Goal: Information Seeking & Learning: Learn about a topic

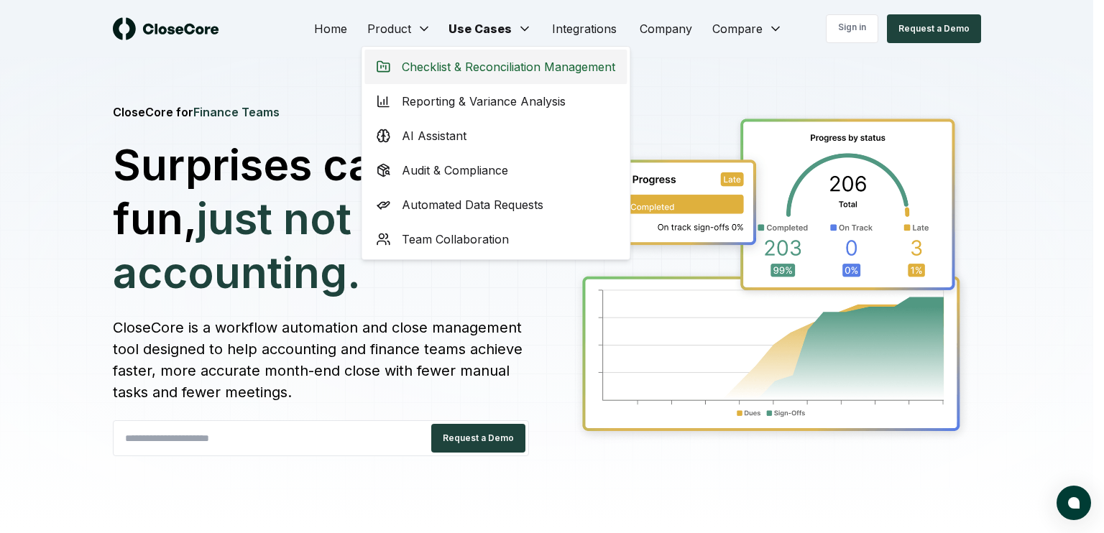
click at [408, 69] on span "Checklist & Reconciliation Management" at bounding box center [508, 66] width 213 height 17
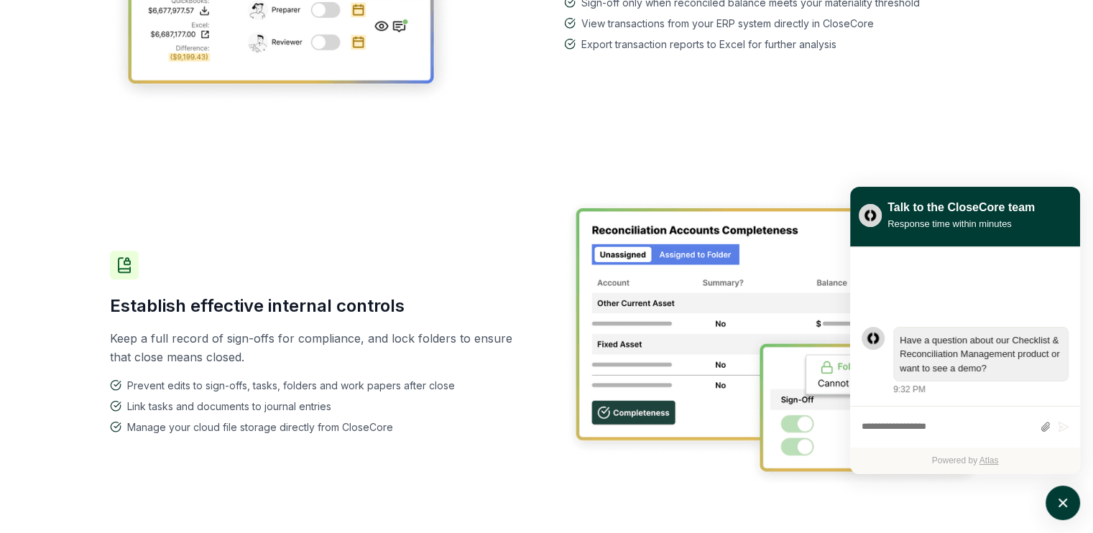
scroll to position [1078, 0]
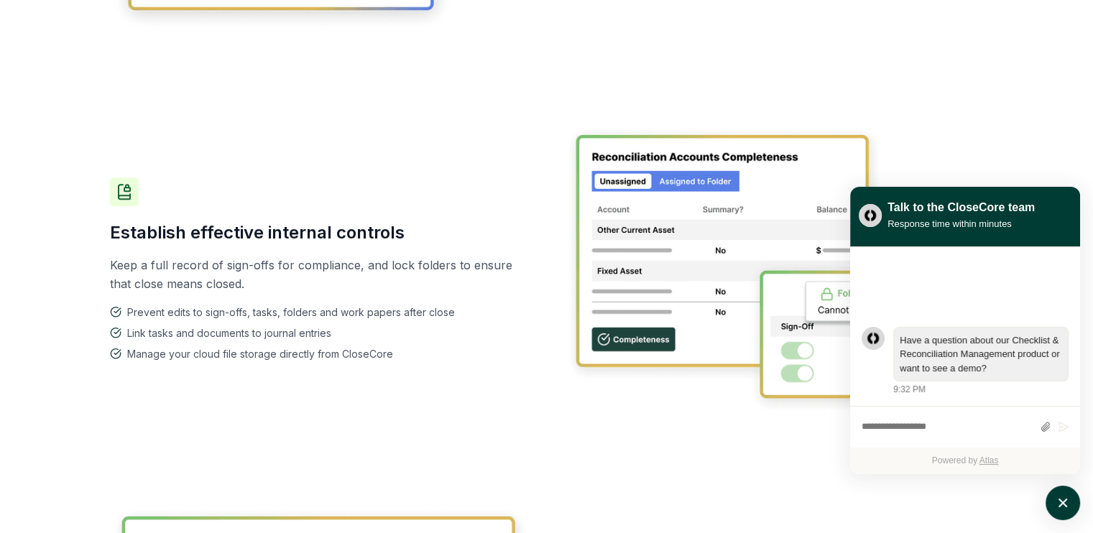
drag, startPoint x: 521, startPoint y: 178, endPoint x: 416, endPoint y: 142, distance: 111.2
click at [416, 142] on div "Establish effective internal controls Keep a full record of sign-offs for compl…" at bounding box center [547, 268] width 874 height 381
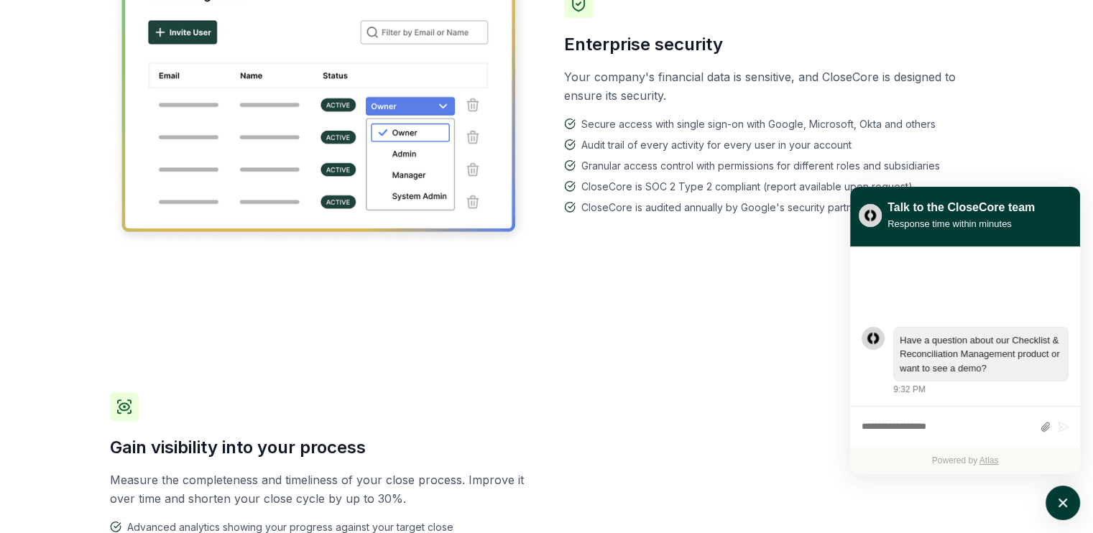
scroll to position [1653, 0]
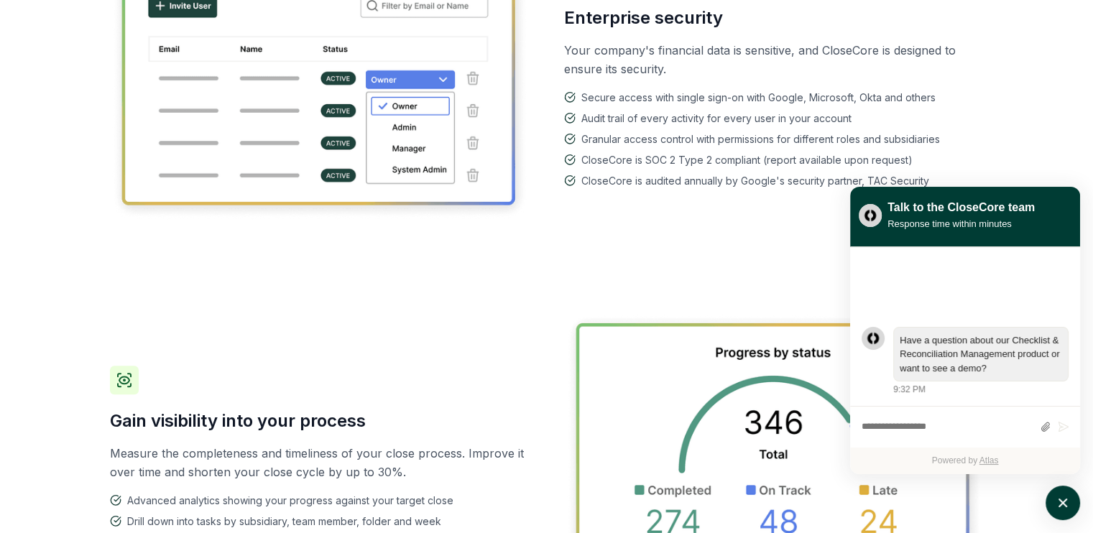
drag, startPoint x: 416, startPoint y: 142, endPoint x: 217, endPoint y: 239, distance: 221.8
click at [217, 239] on div "Enterprise security Your company's financial data is sensitive, and CloseCore i…" at bounding box center [547, 76] width 874 height 382
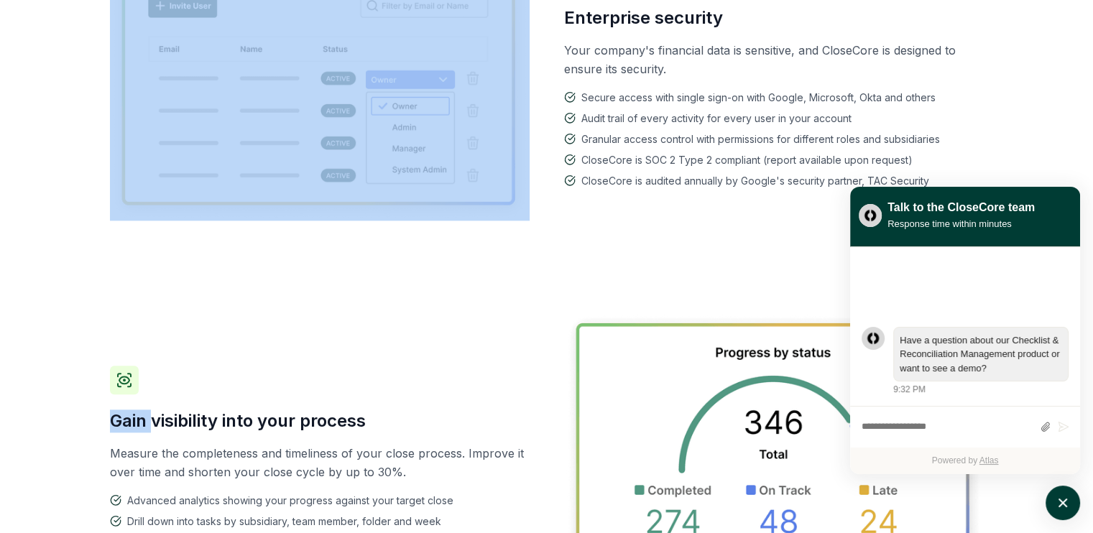
click at [218, 239] on div "Enterprise security Your company's financial data is sensitive, and CloseCore i…" at bounding box center [547, 76] width 874 height 382
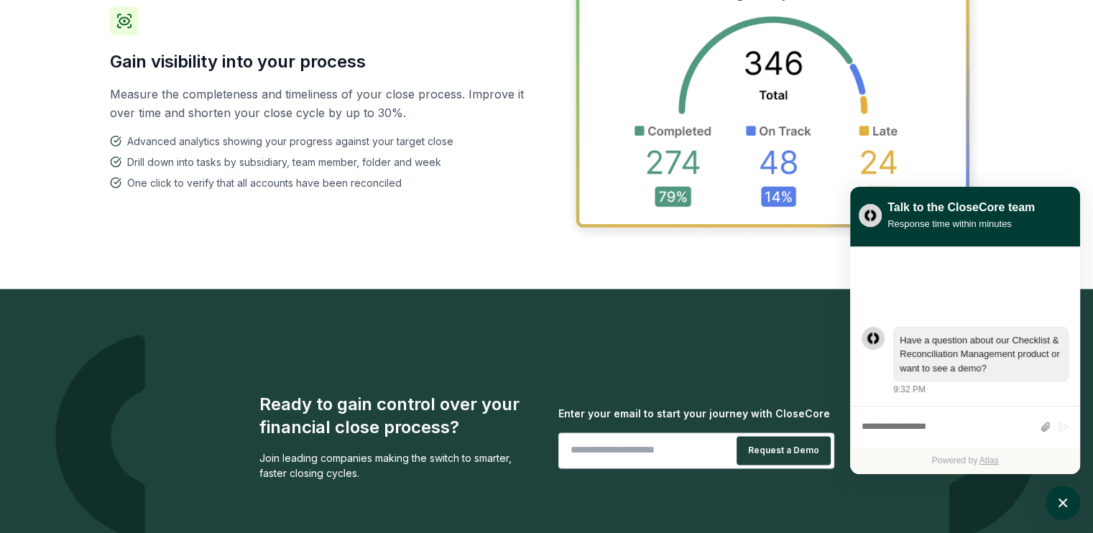
click at [323, 226] on div "Gain visibility into your process Measure the completeness and timeliness of yo…" at bounding box center [547, 98] width 874 height 382
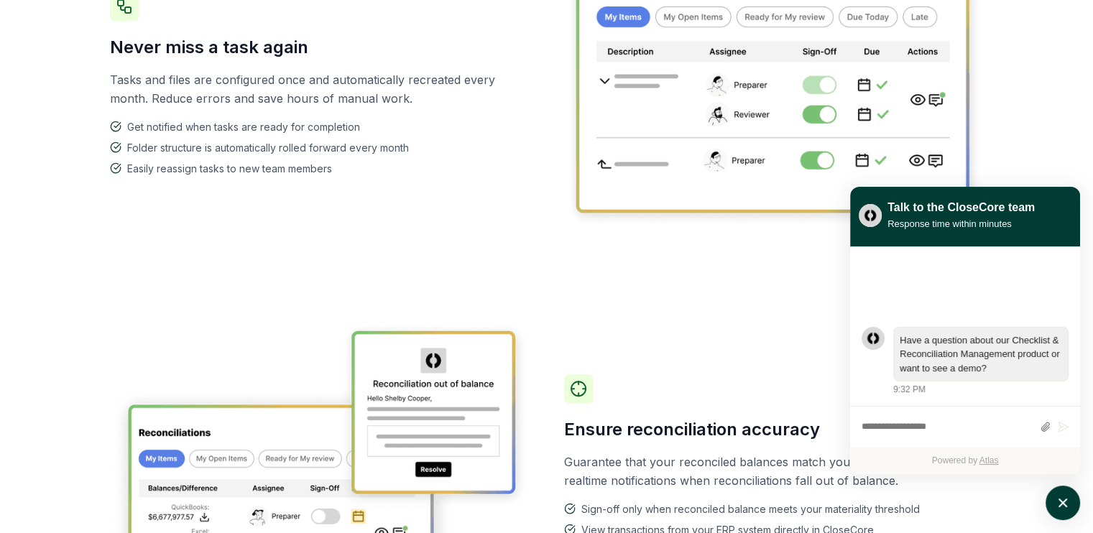
scroll to position [0, 0]
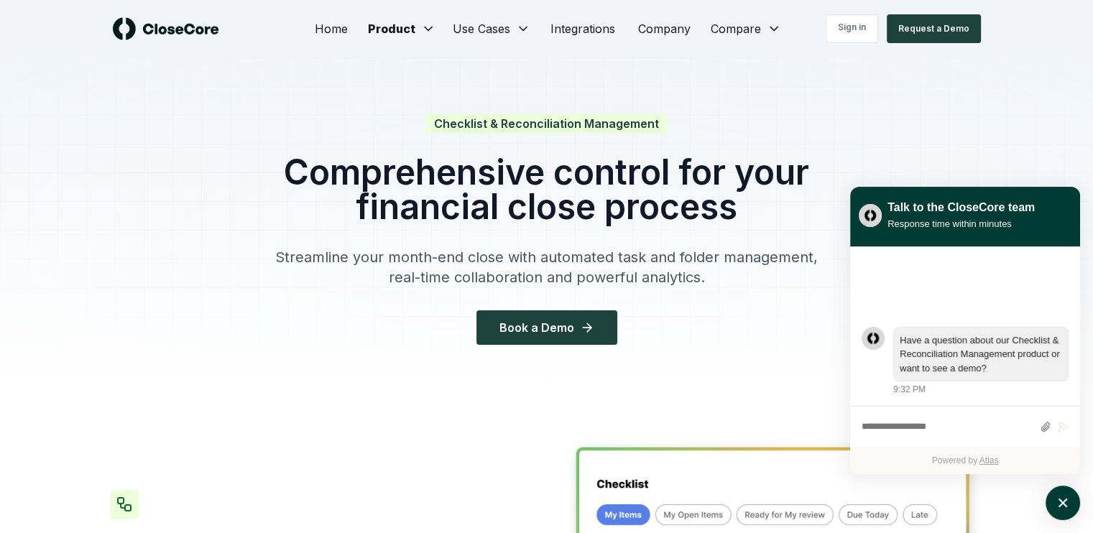
drag, startPoint x: 438, startPoint y: 401, endPoint x: 364, endPoint y: 121, distance: 289.4
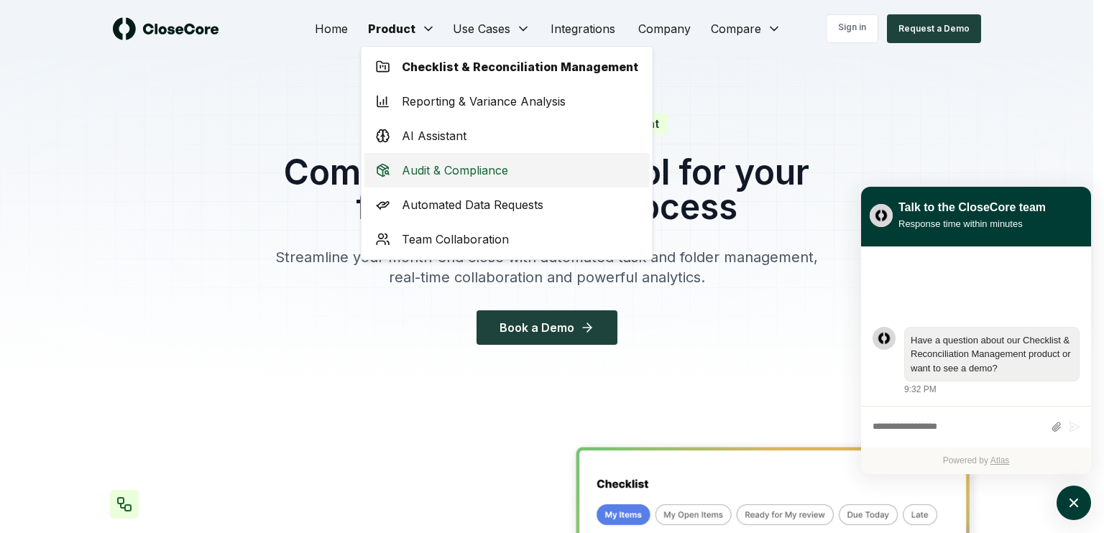
click at [466, 181] on div "Audit & Compliance" at bounding box center [506, 170] width 285 height 34
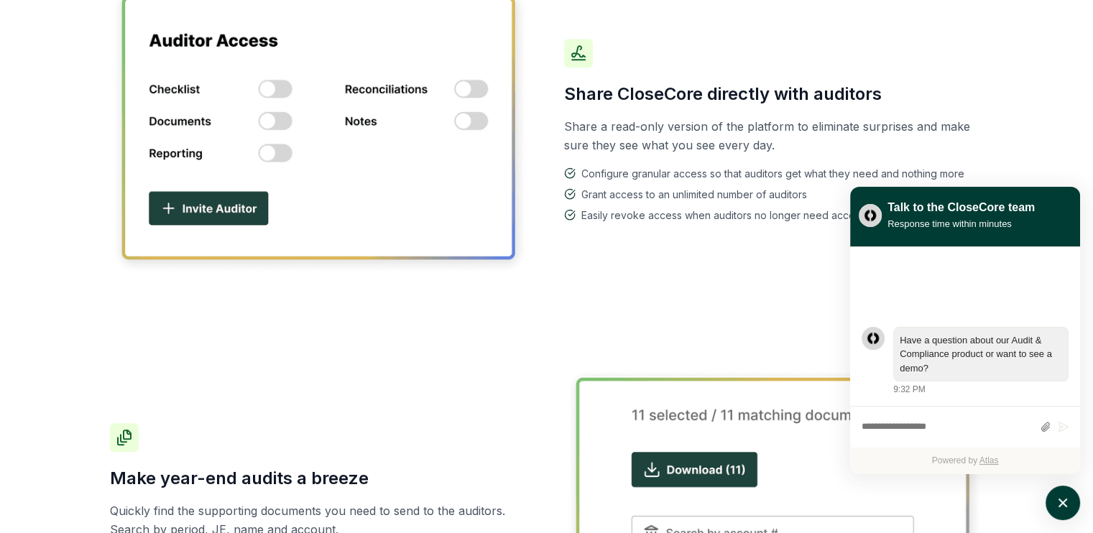
scroll to position [862, 0]
